Goal: Information Seeking & Learning: Learn about a topic

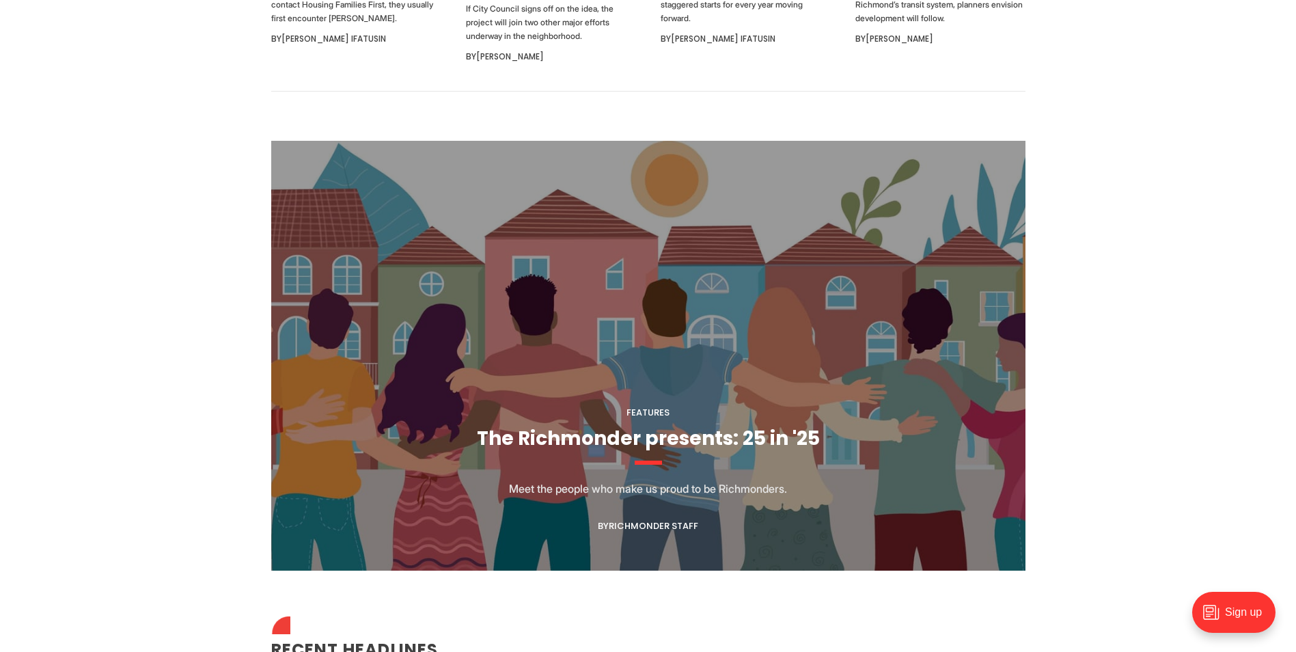
scroll to position [1298, 0]
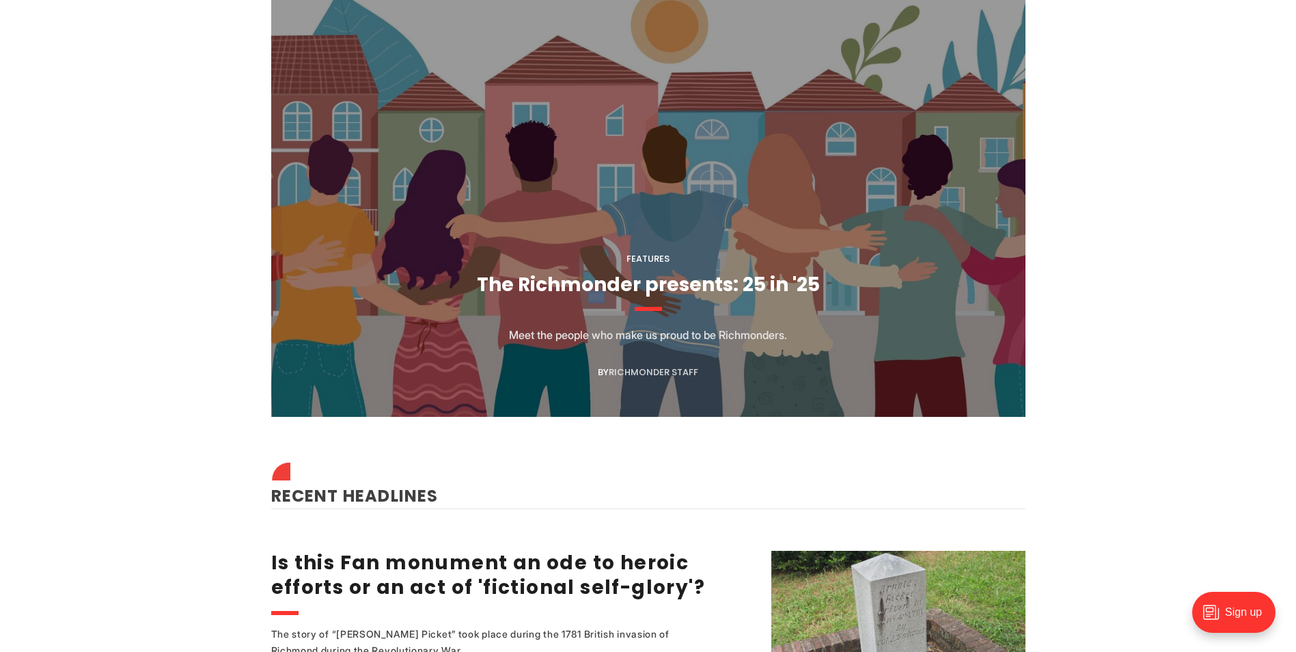
click at [671, 369] on link "Richmonder Staff" at bounding box center [653, 371] width 89 height 13
click at [651, 277] on link "The Richmonder presents: 25 in '25" at bounding box center [648, 284] width 343 height 27
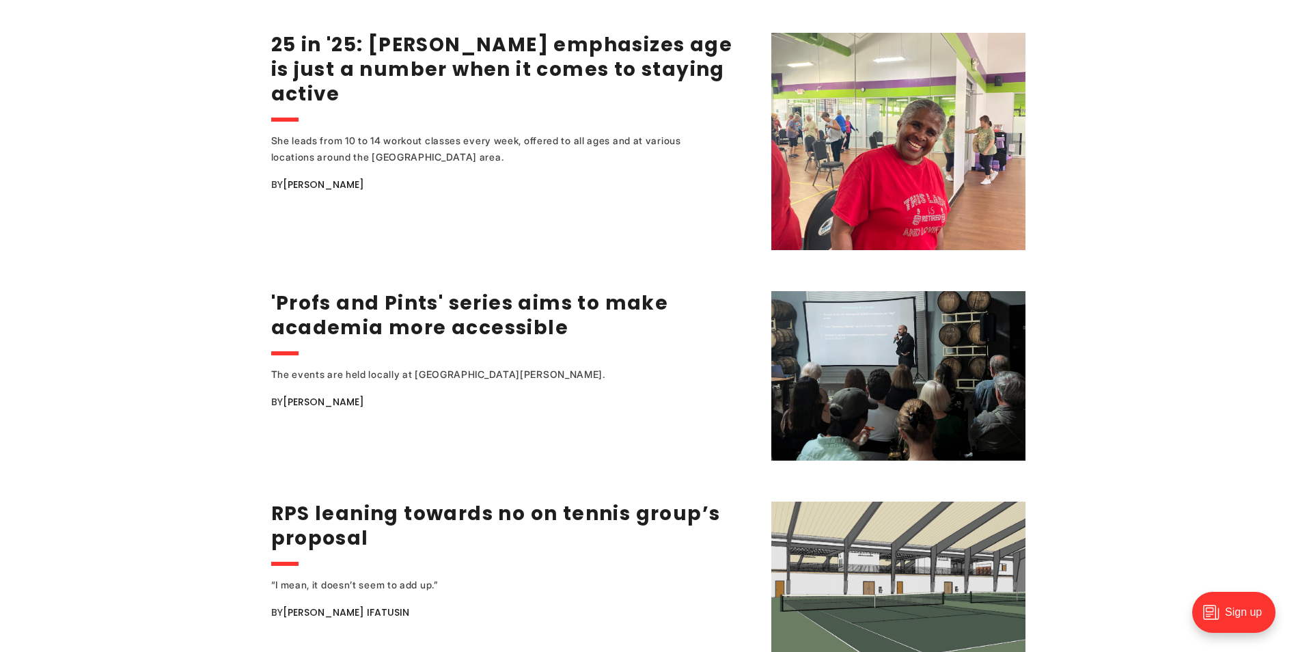
scroll to position [2049, 0]
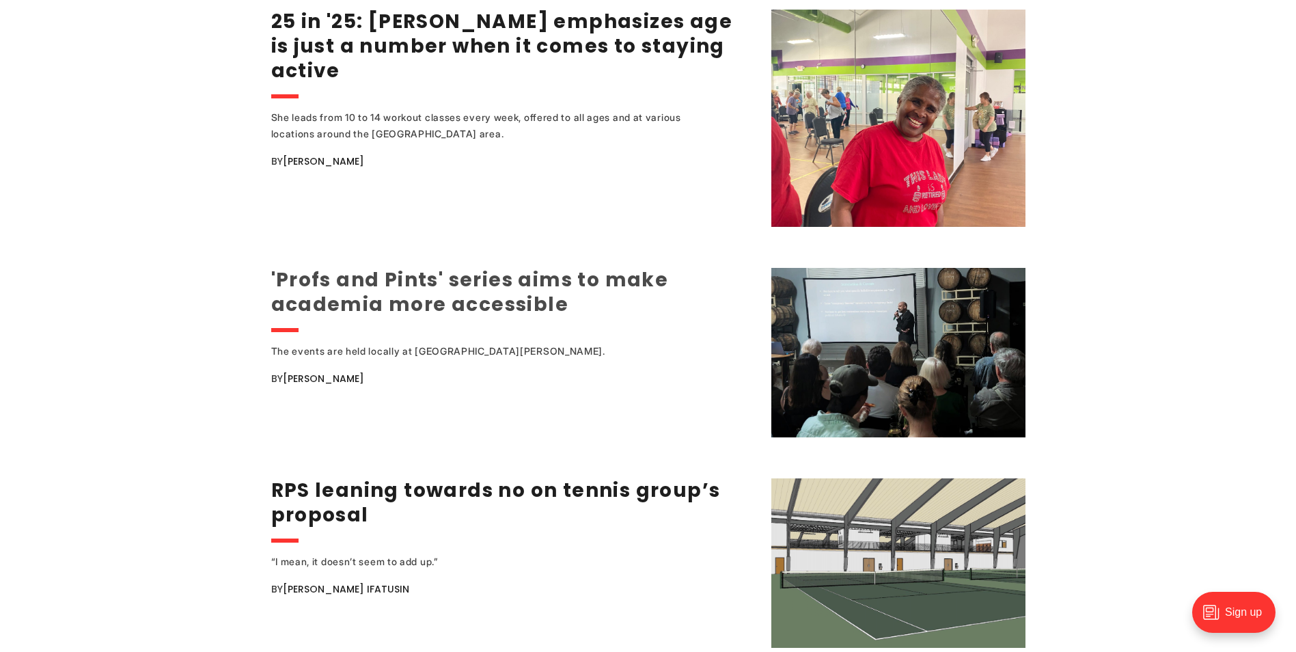
click at [522, 301] on link "'Profs and Pints' series aims to make academia more accessible" at bounding box center [470, 291] width 398 height 51
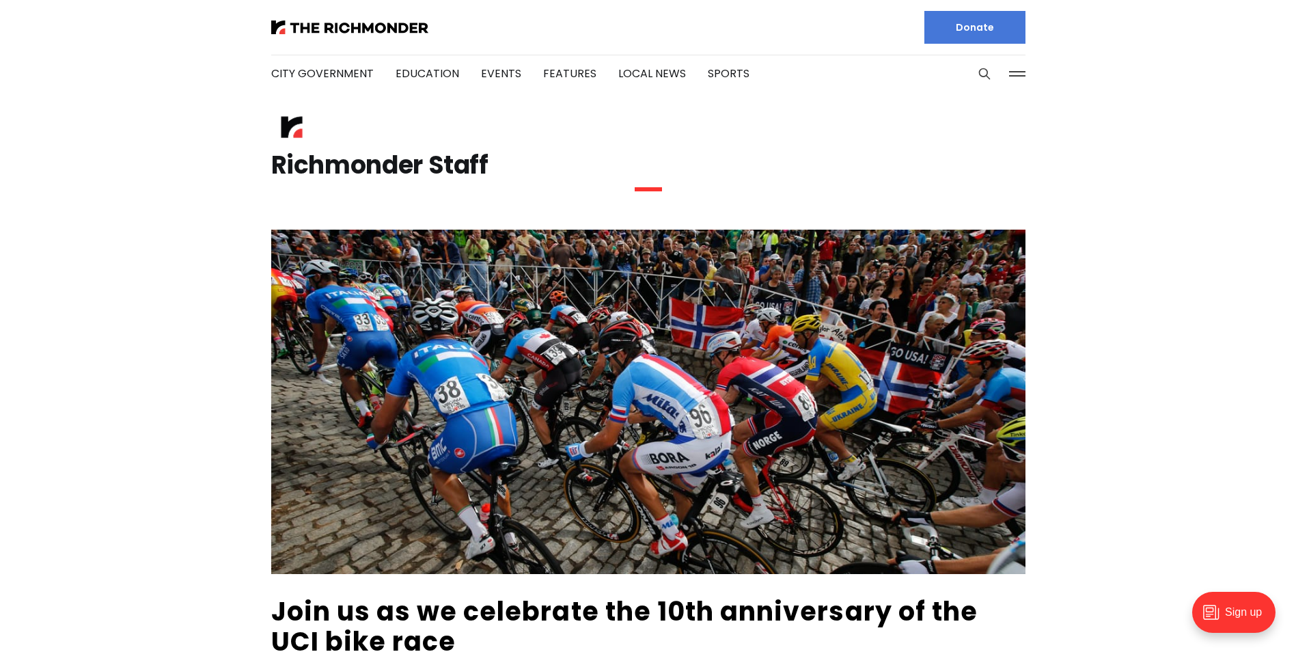
scroll to position [205, 0]
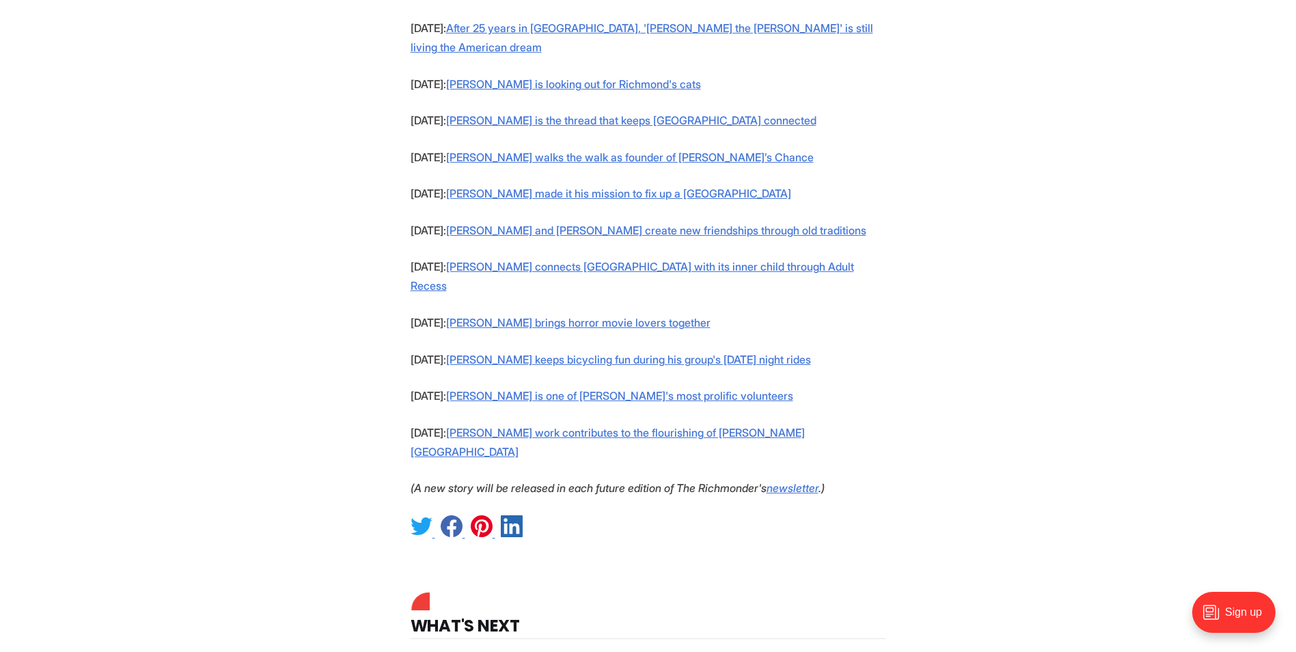
scroll to position [1298, 0]
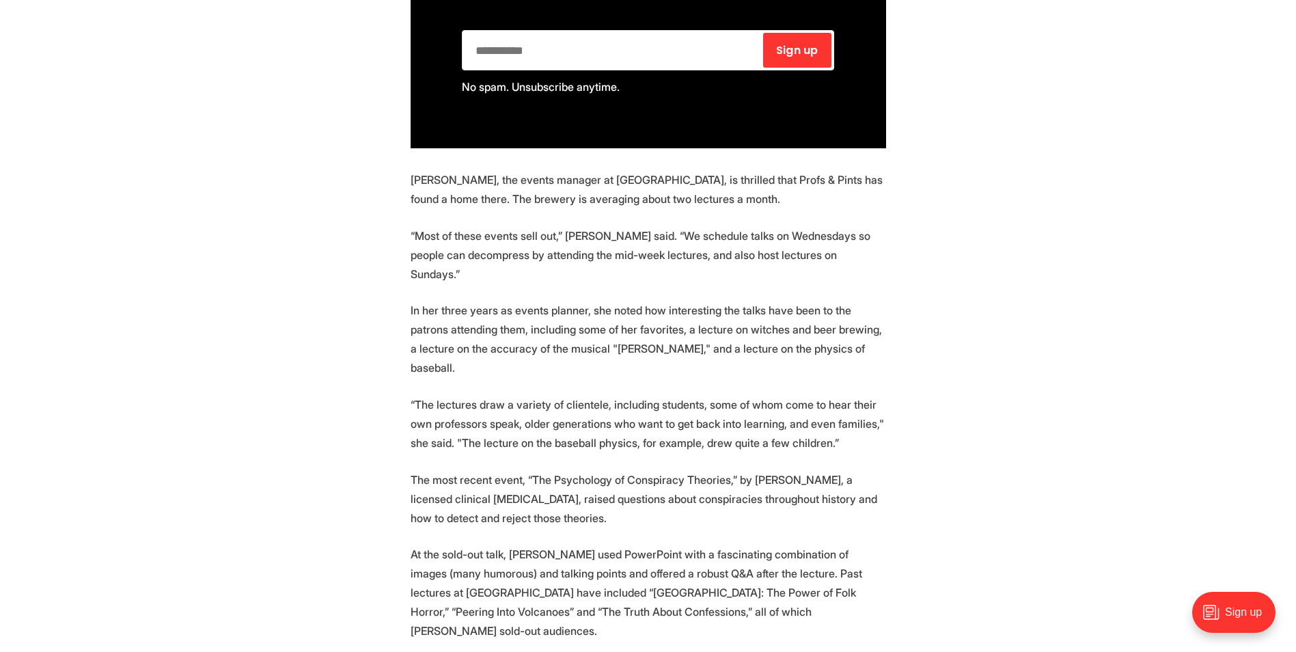
scroll to position [1230, 0]
